Goal: Navigation & Orientation: Find specific page/section

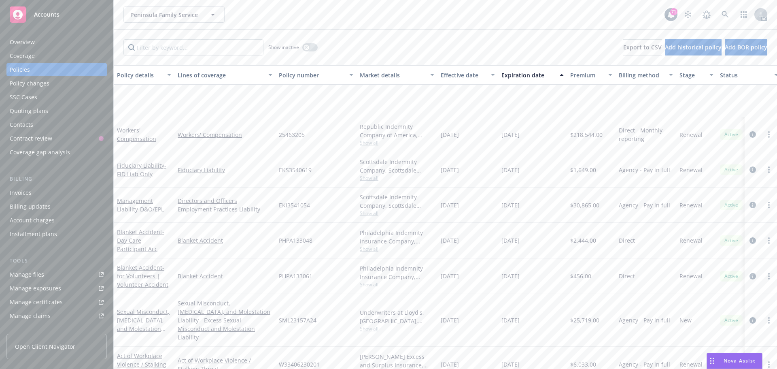
scroll to position [75, 0]
